Goal: Task Accomplishment & Management: Use online tool/utility

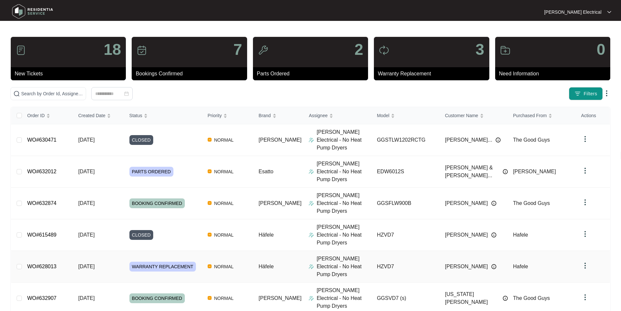
scroll to position [83, 0]
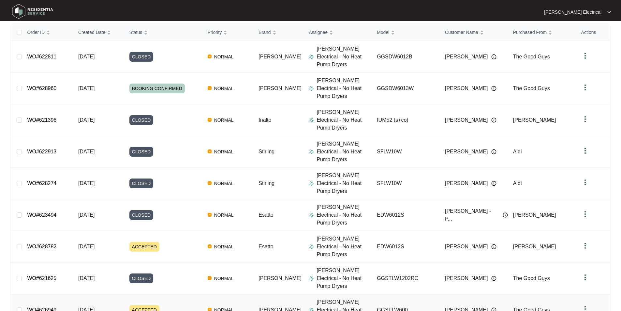
click at [56, 307] on link "WO#626949" at bounding box center [41, 310] width 29 height 6
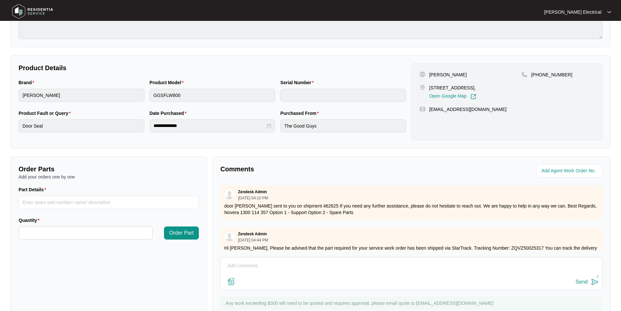
scroll to position [122, 0]
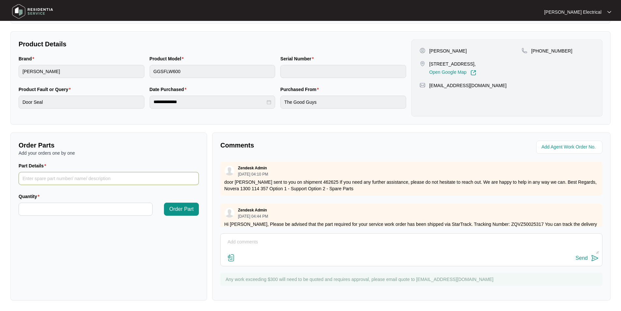
click at [26, 177] on input "Part Details" at bounding box center [109, 178] width 180 height 13
type input "door seal outer retaining spring"
click at [28, 209] on input "Quantity" at bounding box center [85, 209] width 133 height 12
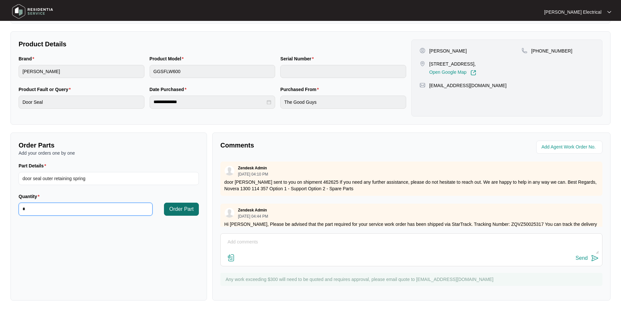
type input "*"
click at [170, 210] on span "Order Part" at bounding box center [181, 209] width 24 height 8
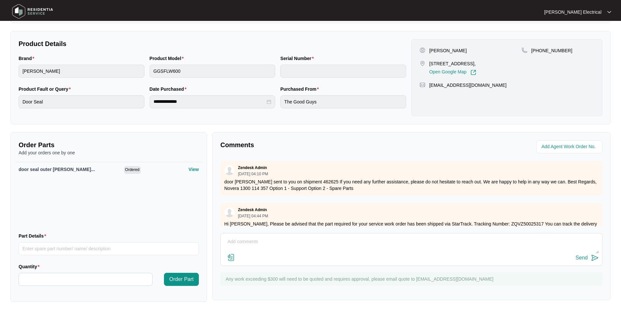
scroll to position [89, 0]
